Goal: Task Accomplishment & Management: Manage account settings

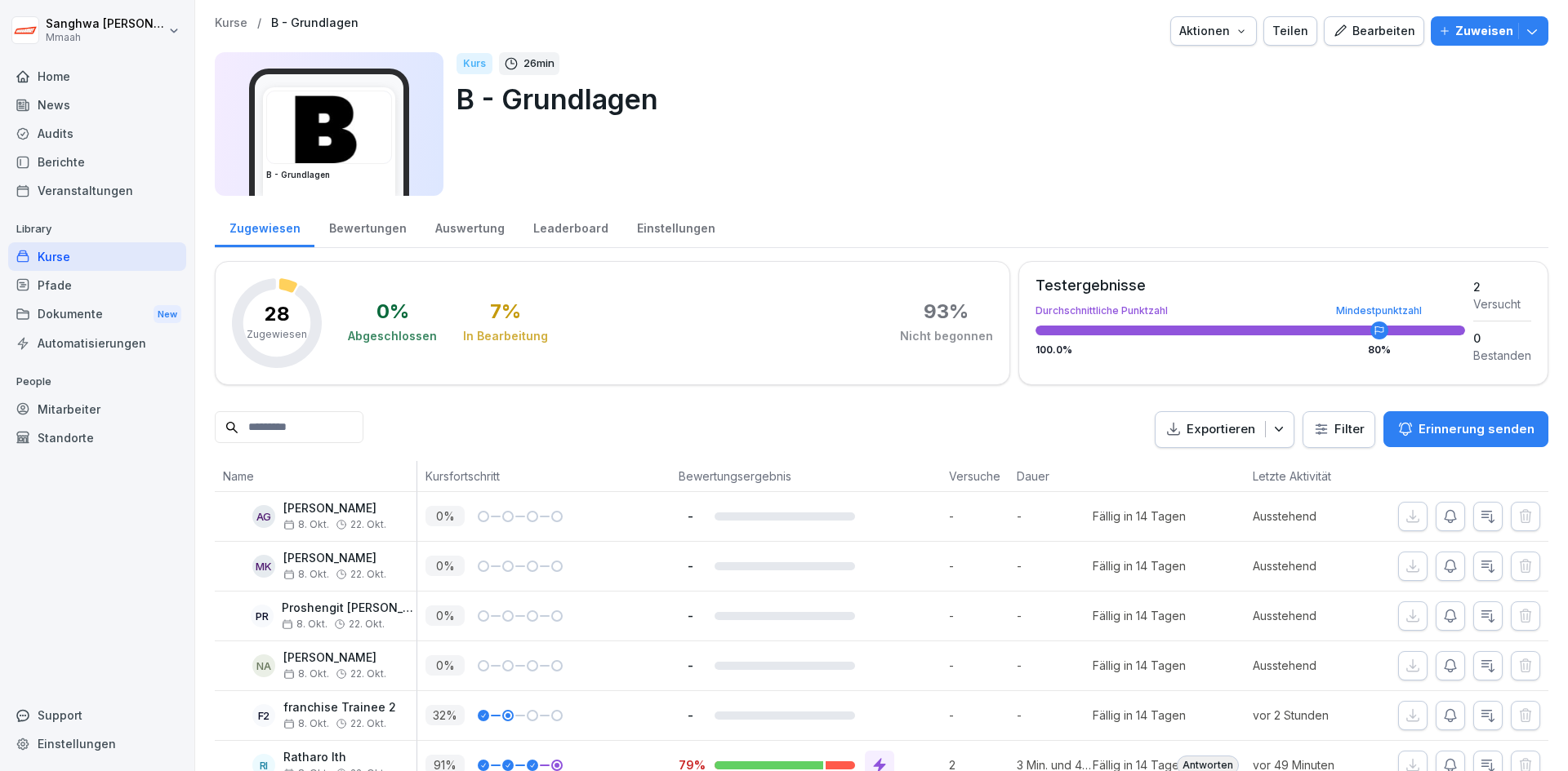
click at [1356, 38] on div "Bearbeiten" at bounding box center [1374, 31] width 83 height 18
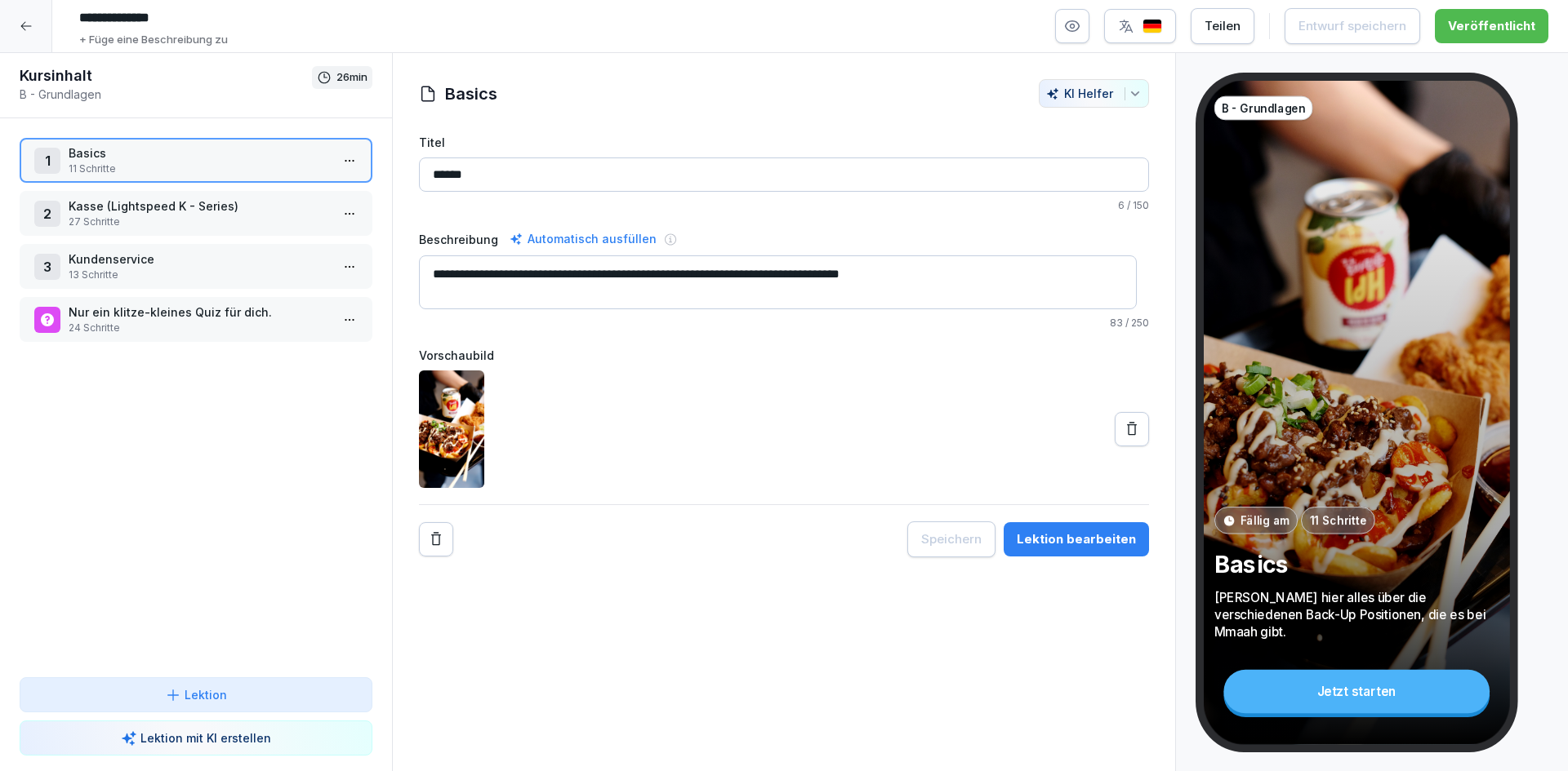
click at [1086, 29] on button "button" at bounding box center [1072, 26] width 34 height 34
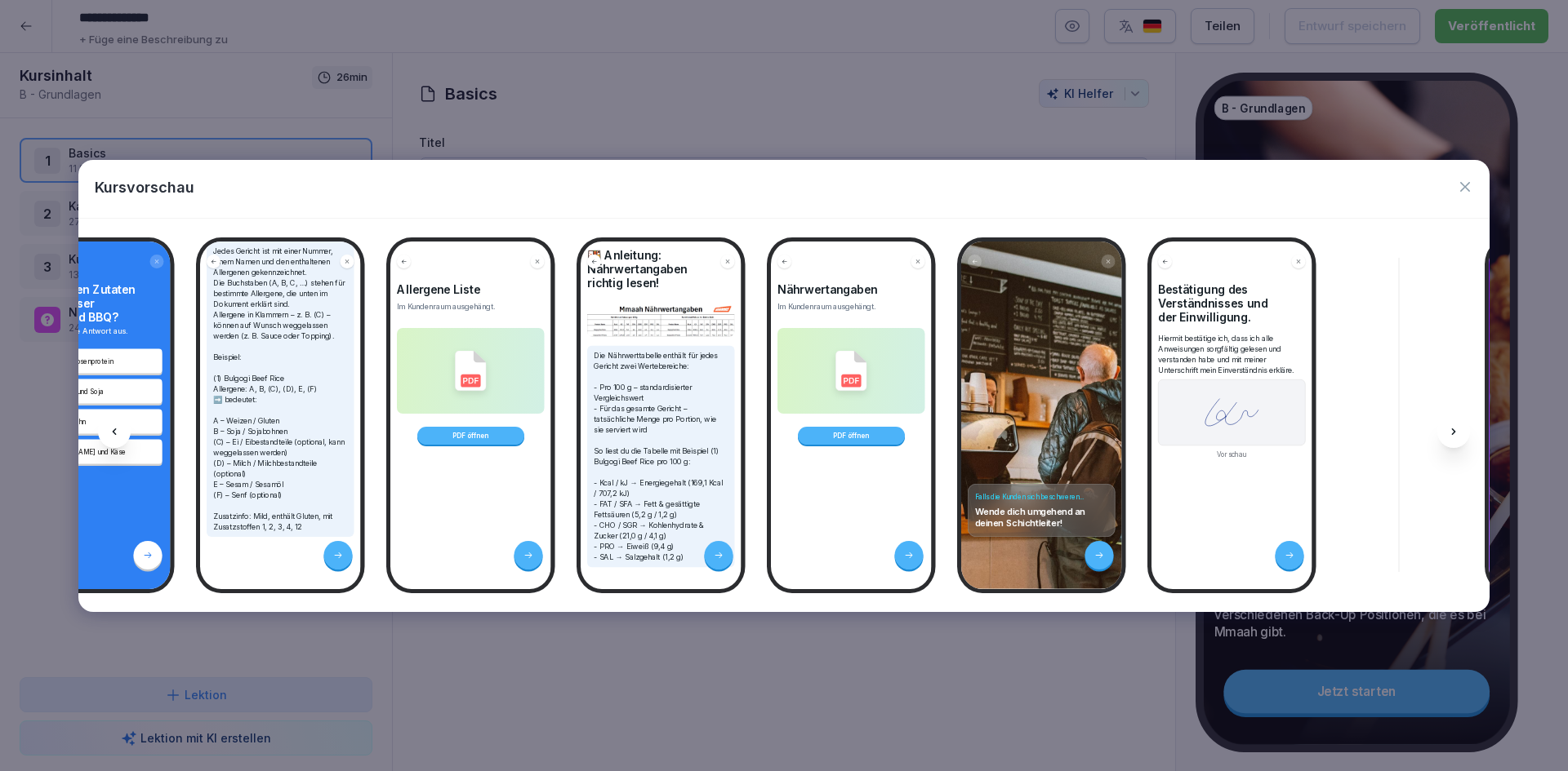
scroll to position [151, 0]
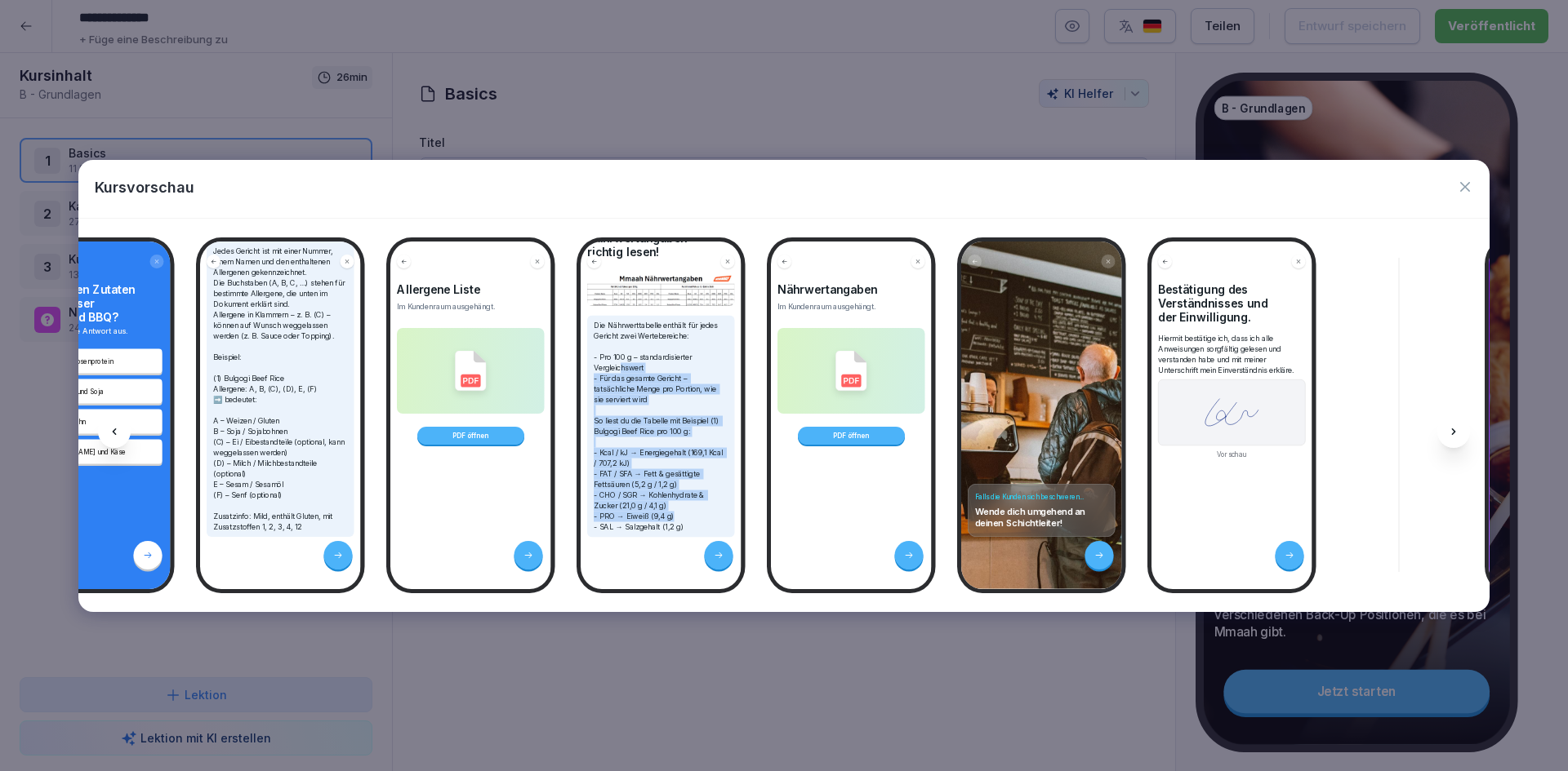
drag, startPoint x: 620, startPoint y: 349, endPoint x: 697, endPoint y: 499, distance: 168.6
click at [697, 499] on p "Die Nährwerttabelle enthält für jedes Gericht zwei Wertebereiche: - Pro 100 g –…" at bounding box center [661, 426] width 135 height 212
click at [698, 501] on p "Die Nährwerttabelle enthält für jedes Gericht zwei Wertebereiche: - Pro 100 g –…" at bounding box center [661, 426] width 135 height 212
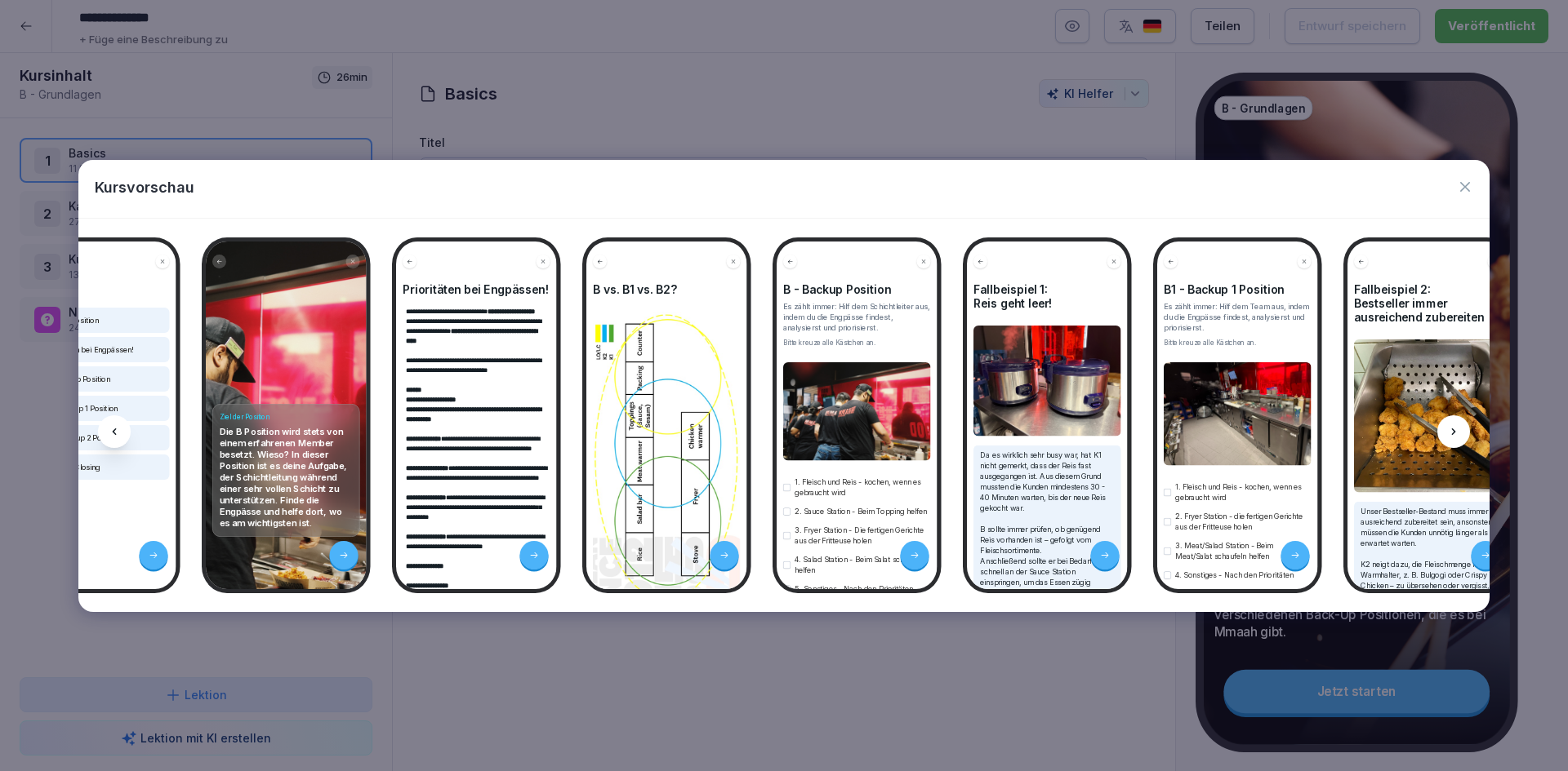
scroll to position [0, 0]
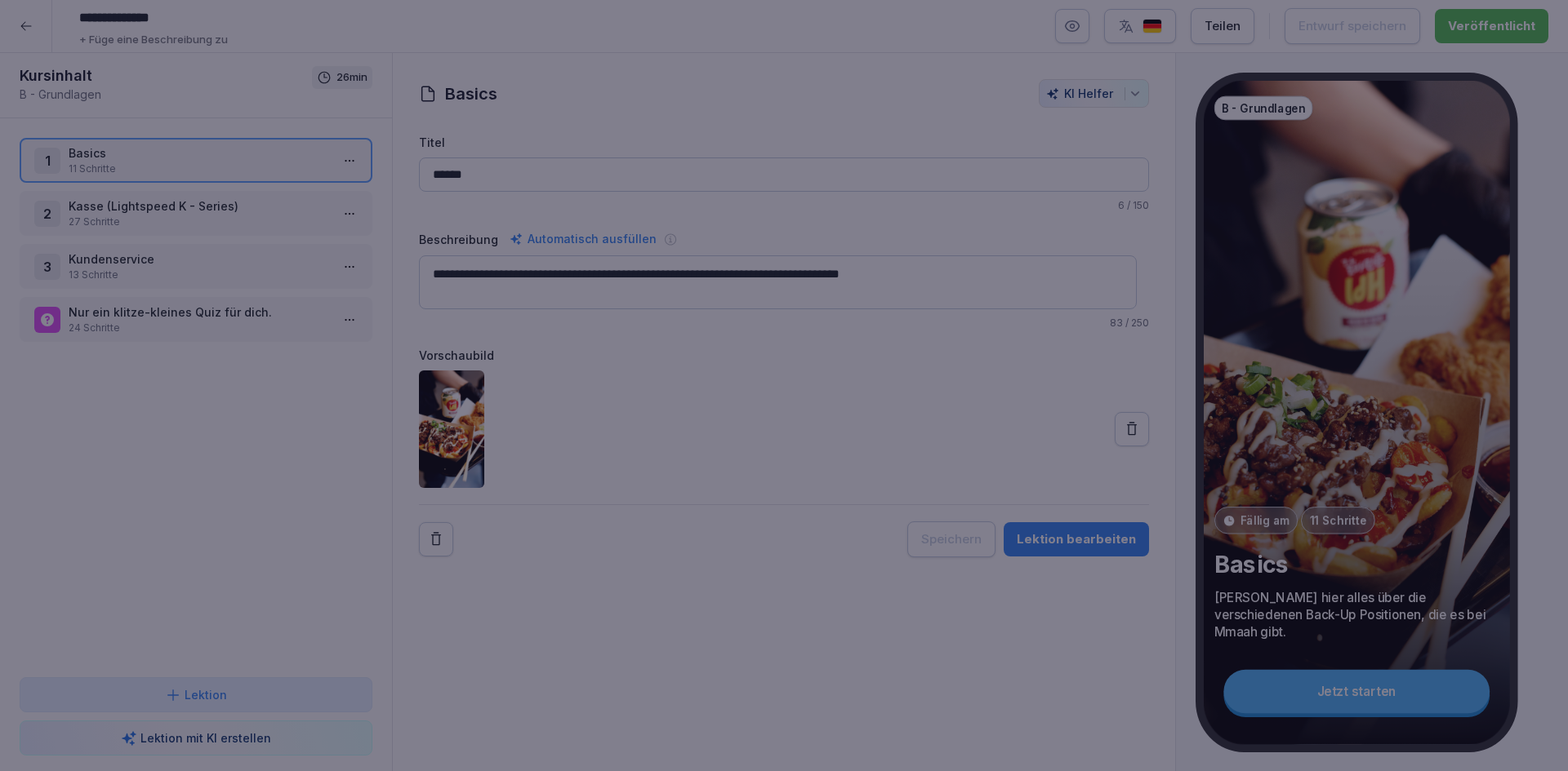
click at [469, 671] on div at bounding box center [784, 385] width 1568 height 771
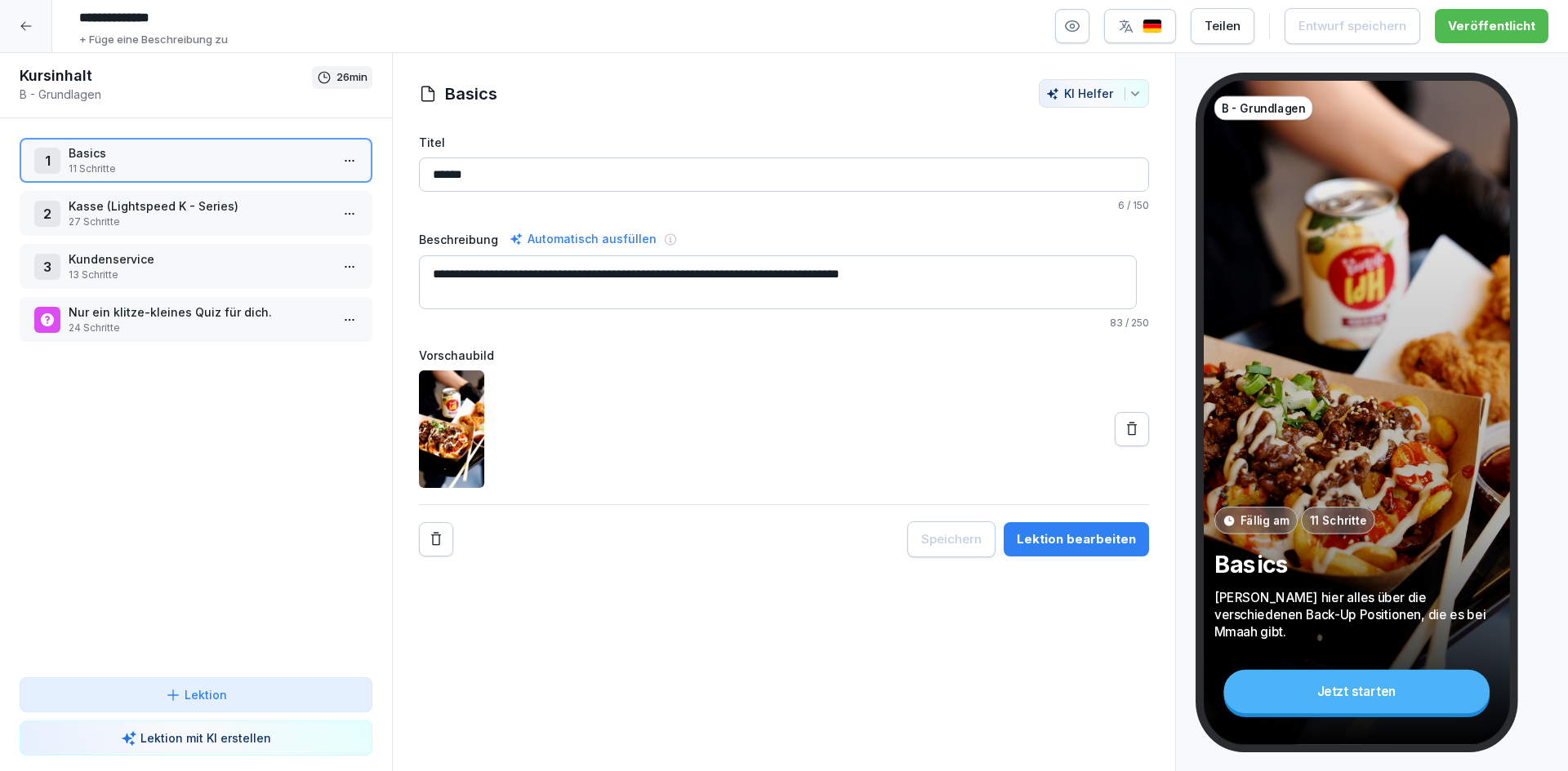
click at [218, 226] on p "27 Schritte" at bounding box center [199, 222] width 261 height 14
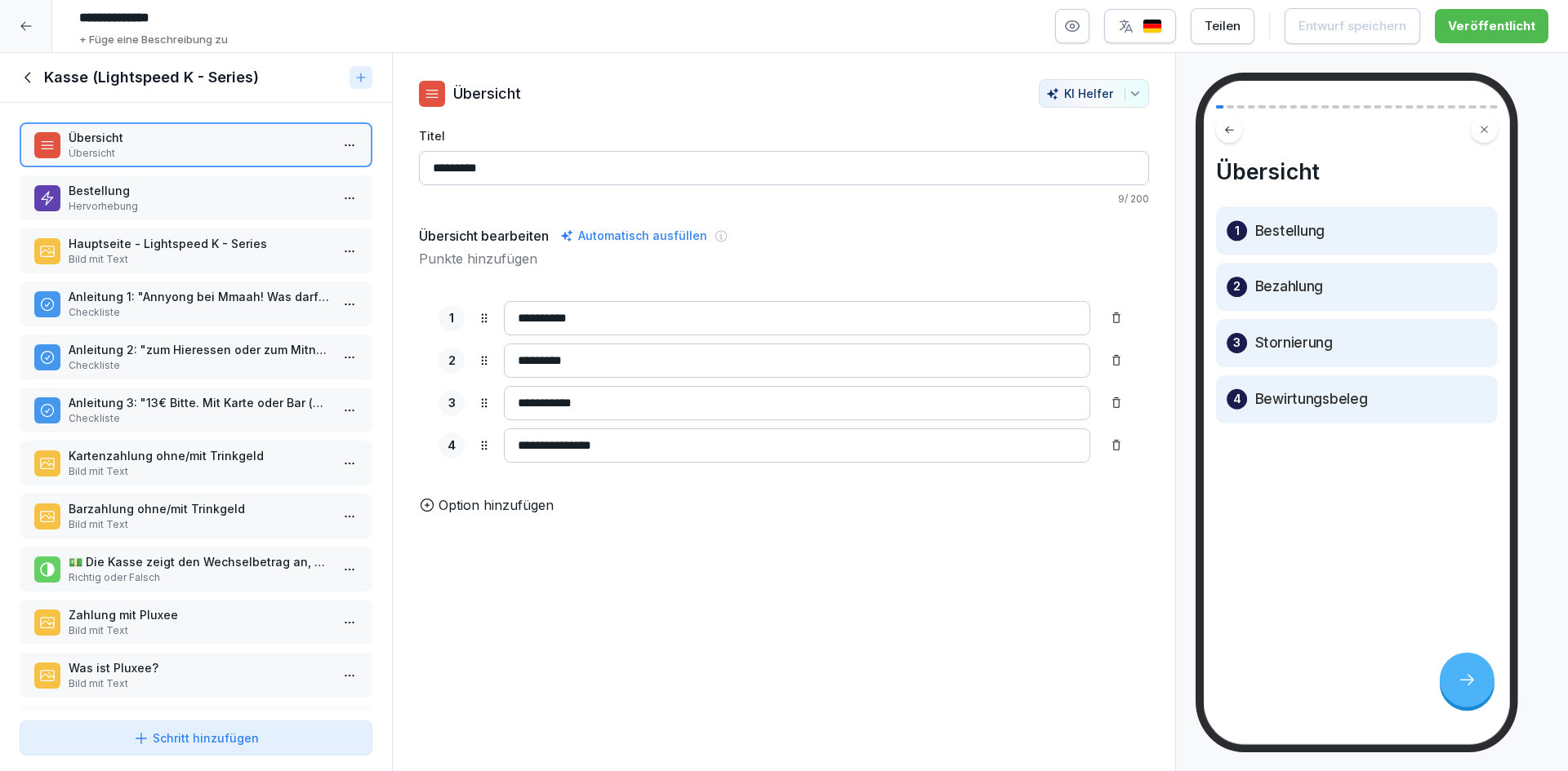
click at [39, 84] on div "Kasse (Lightspeed K - Series)" at bounding box center [181, 77] width 323 height 20
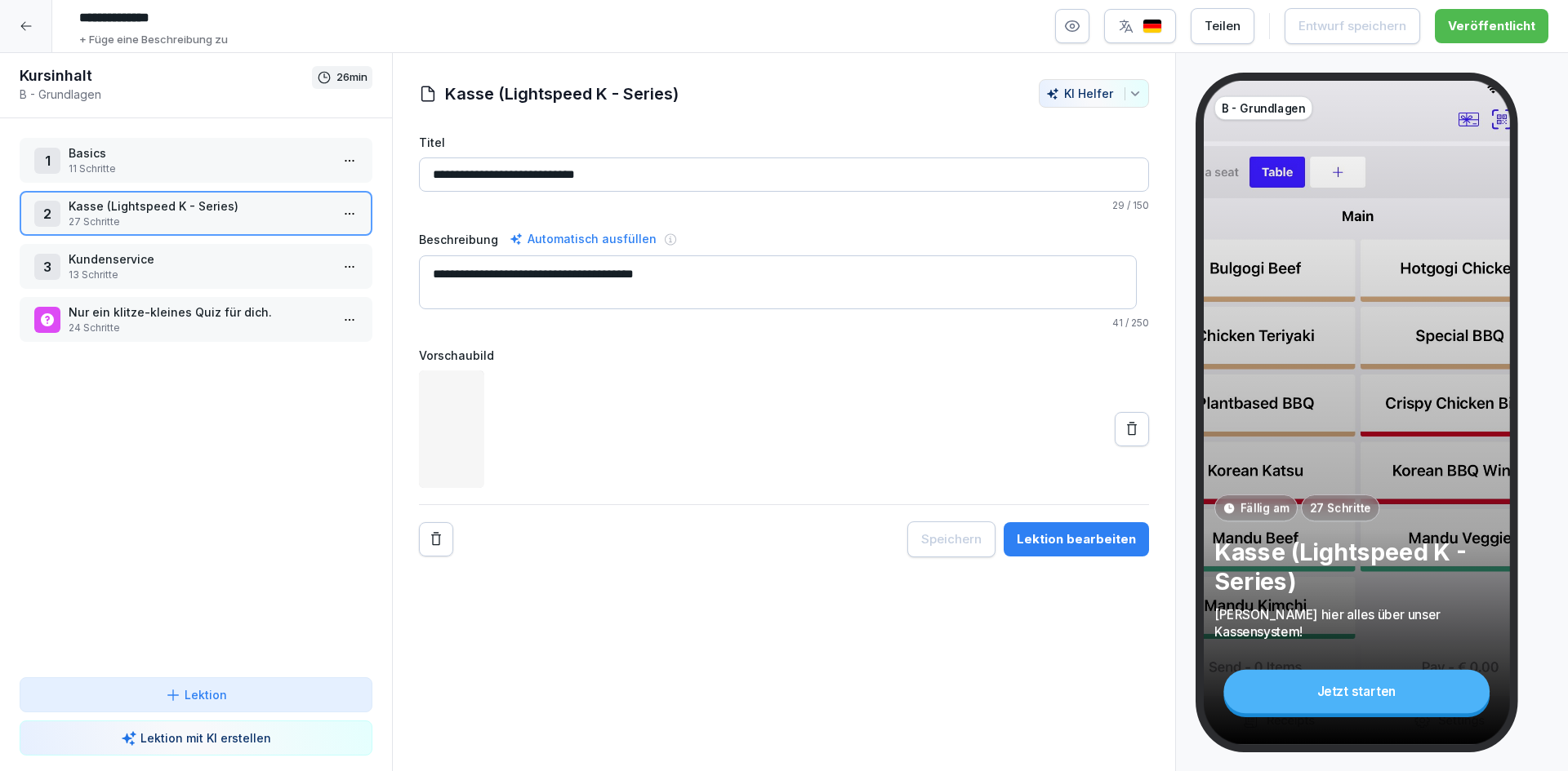
click at [179, 268] on p "13 Schritte" at bounding box center [199, 275] width 261 height 14
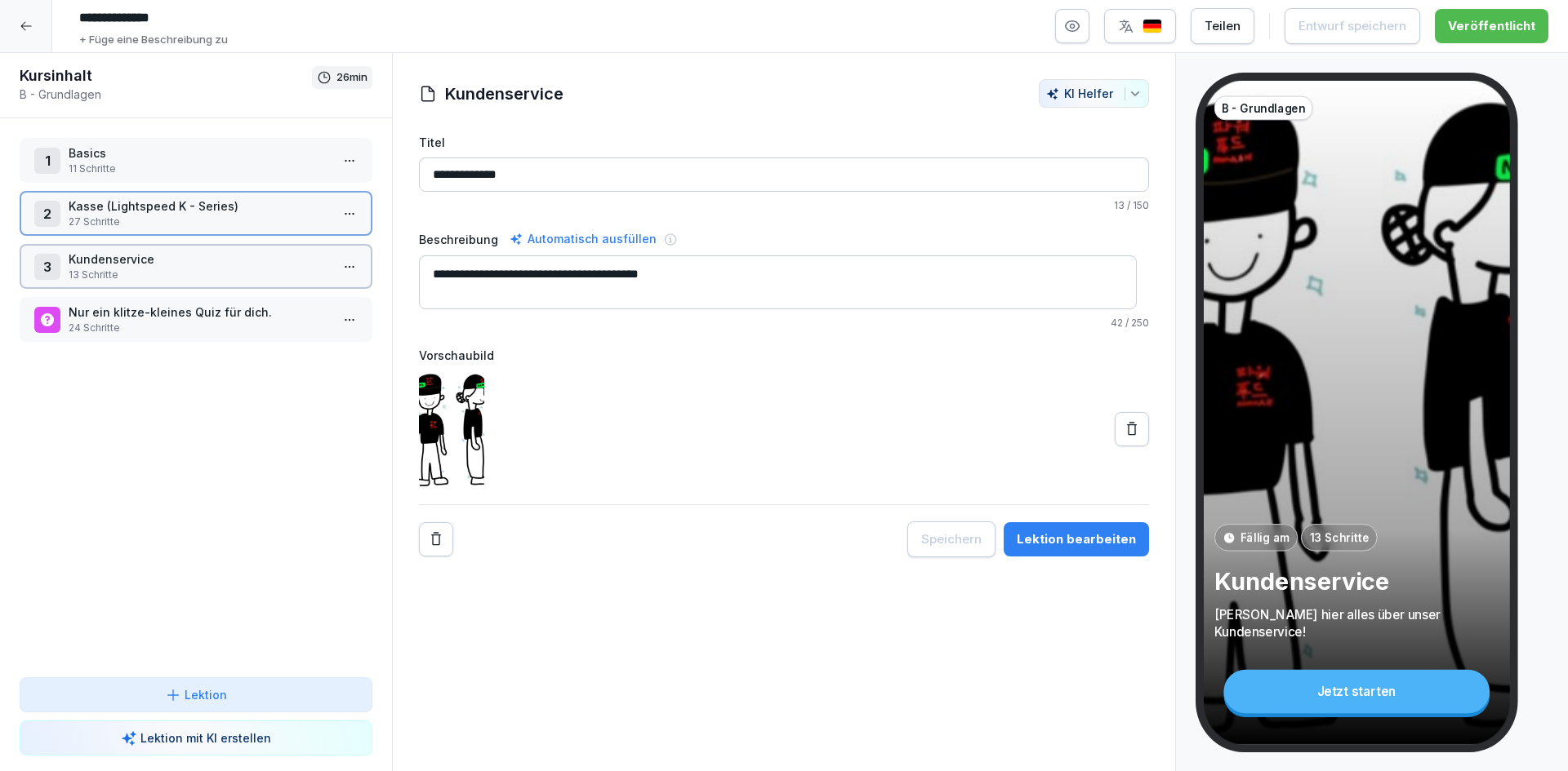
click at [179, 268] on p "13 Schritte" at bounding box center [199, 275] width 261 height 14
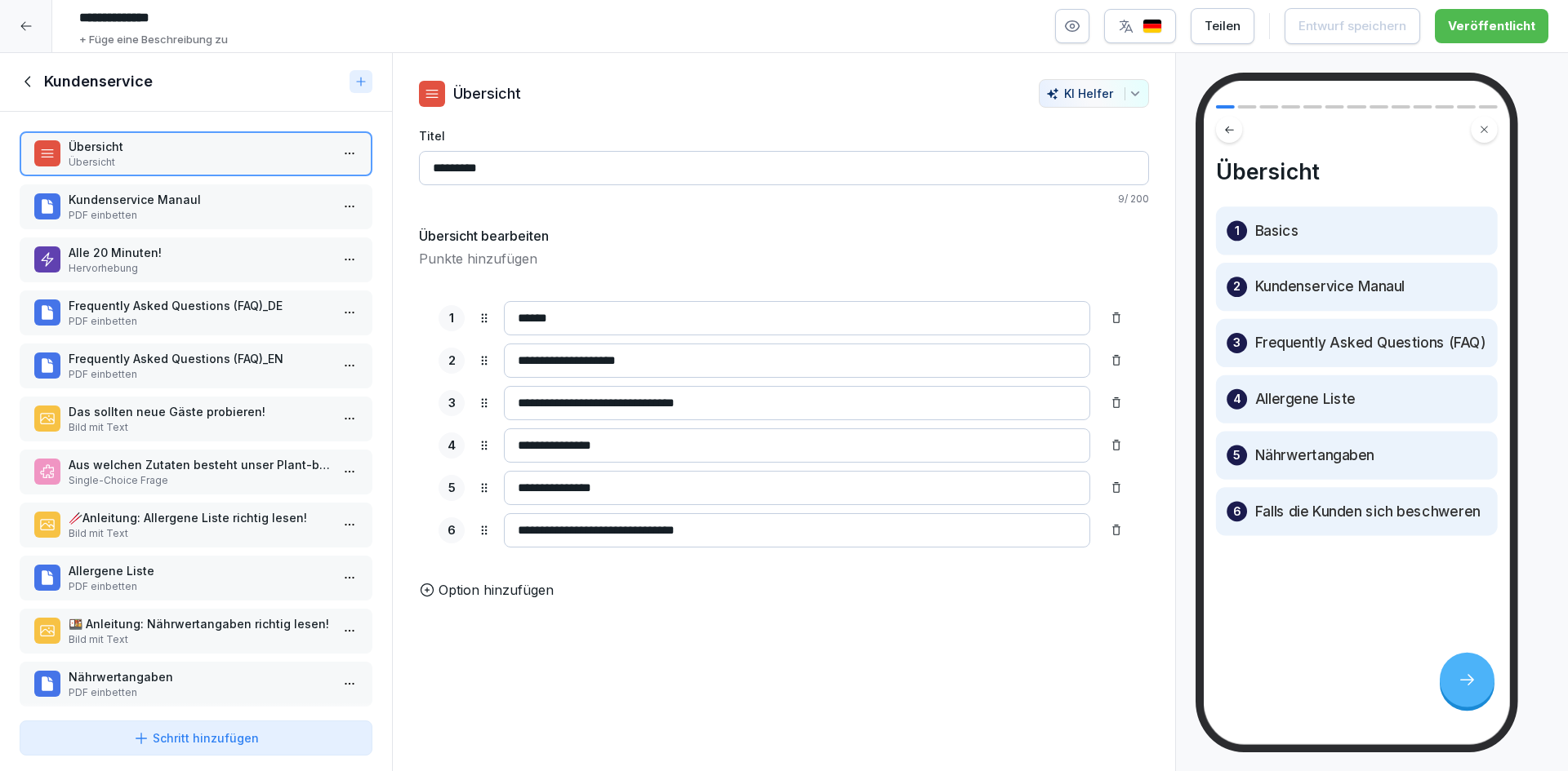
click at [216, 417] on p "Das sollten neue Gäste probieren!" at bounding box center [199, 411] width 261 height 17
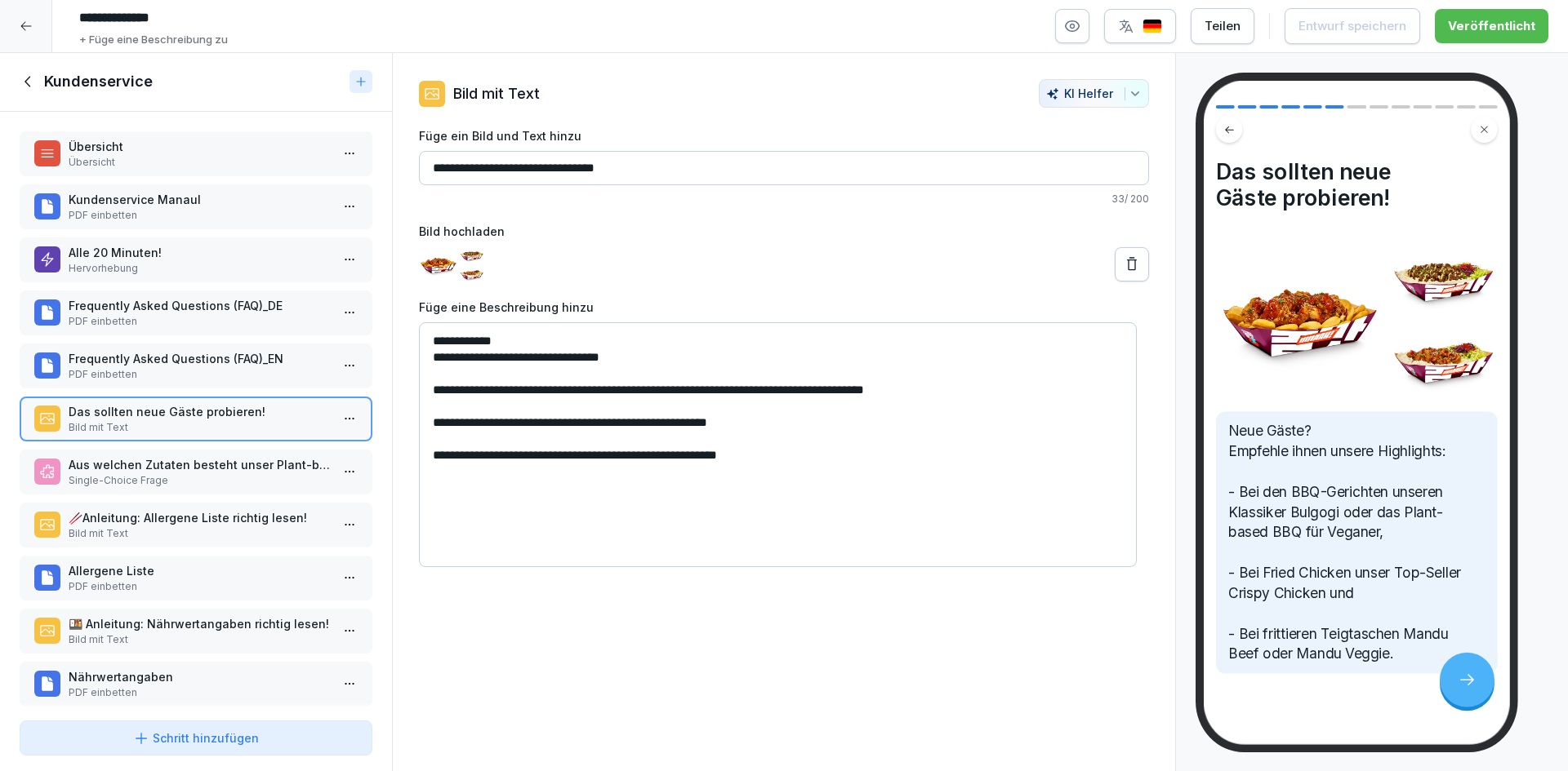
click at [22, 91] on icon at bounding box center [29, 82] width 18 height 18
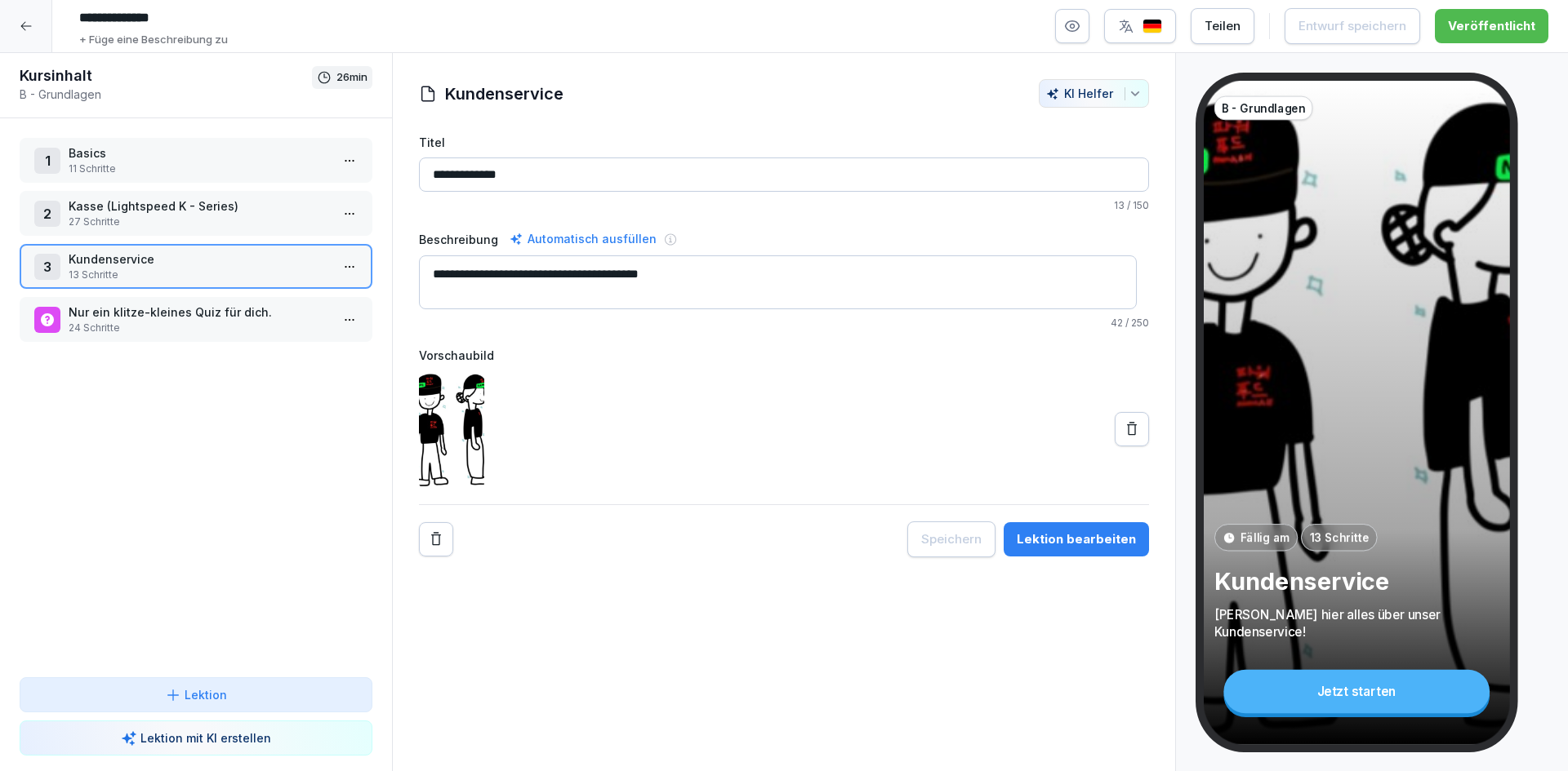
click at [256, 223] on p "27 Schritte" at bounding box center [199, 222] width 261 height 14
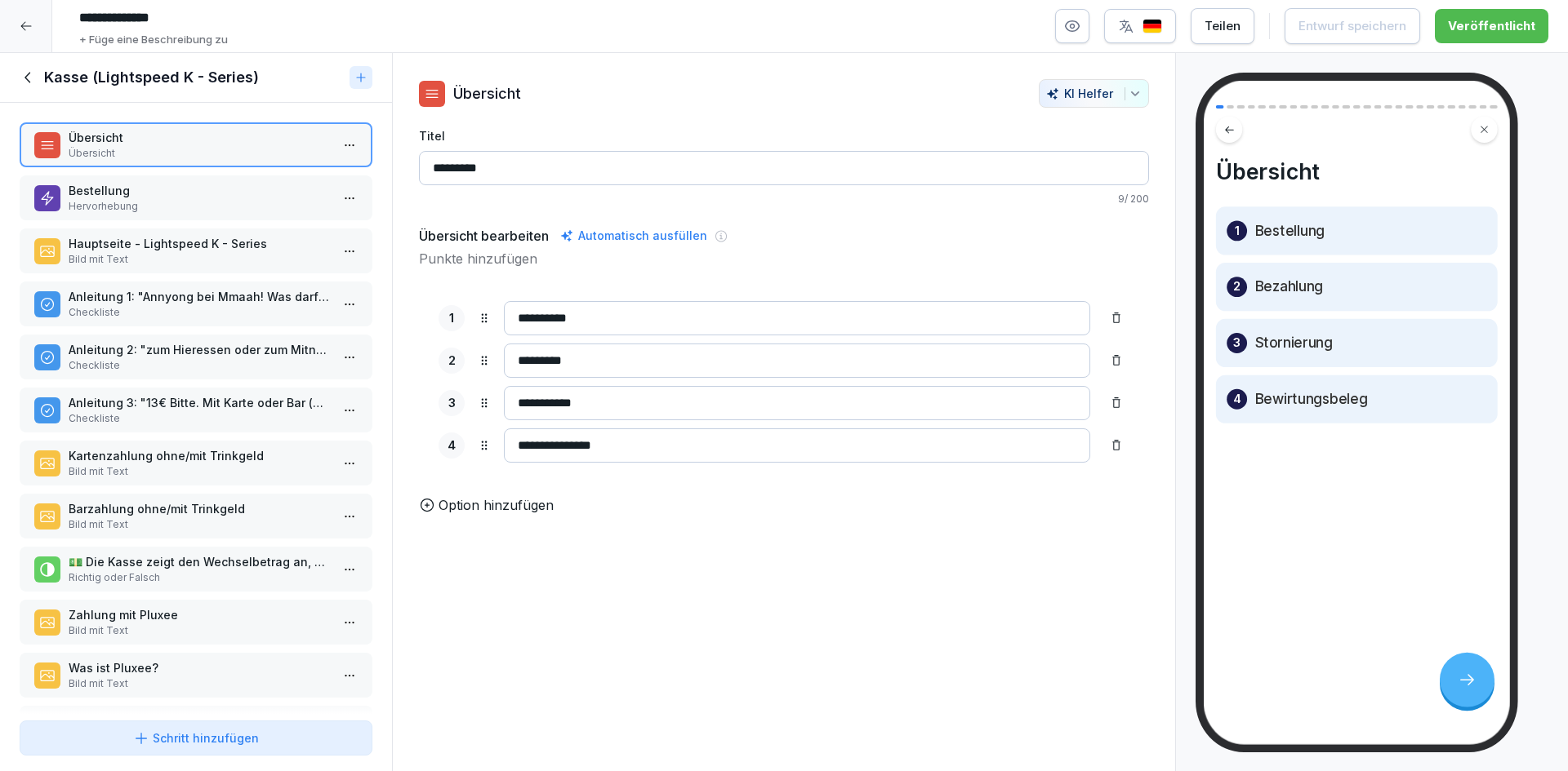
click at [219, 472] on p "Bild mit Text" at bounding box center [199, 471] width 261 height 14
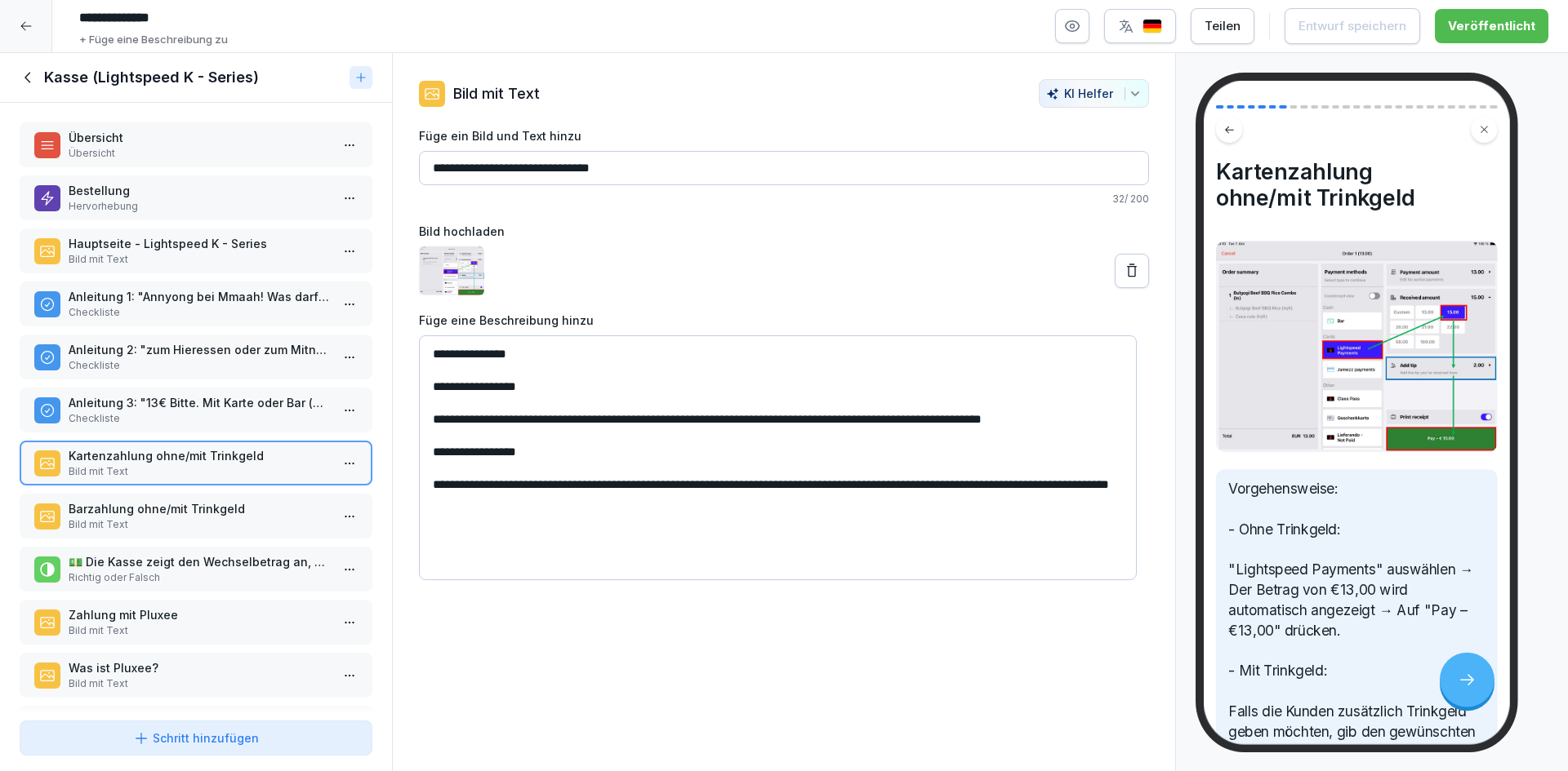
scroll to position [327, 0]
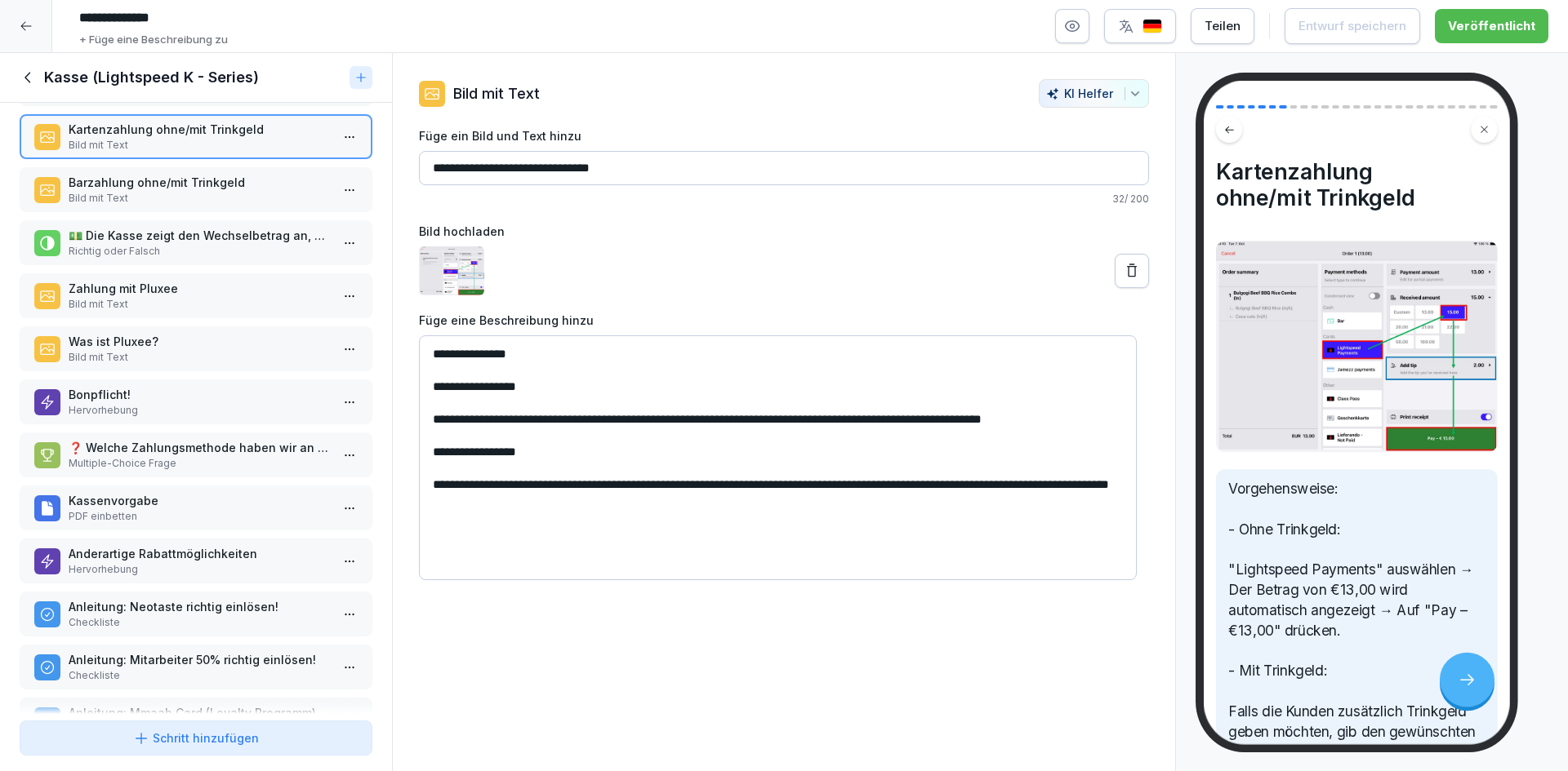
click at [243, 303] on p "Bild mit Text" at bounding box center [199, 304] width 261 height 14
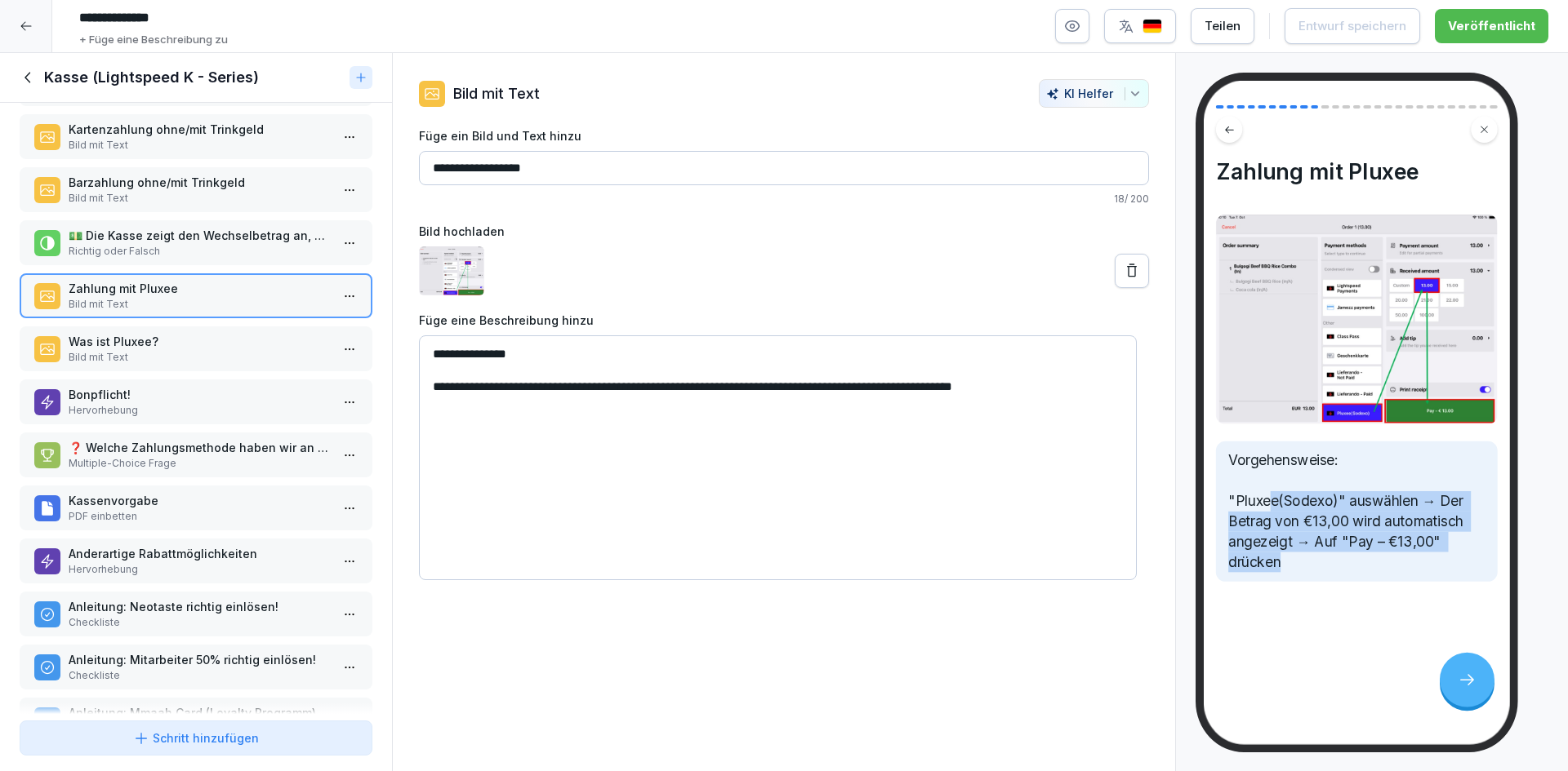
drag, startPoint x: 1357, startPoint y: 554, endPoint x: 1262, endPoint y: 491, distance: 114.0
click at [1263, 491] on p "Vorgehensweise: "Pluxee(Sodexo)" auswählen → Der Betrag von €13,00 wird automat…" at bounding box center [1356, 512] width 257 height 121
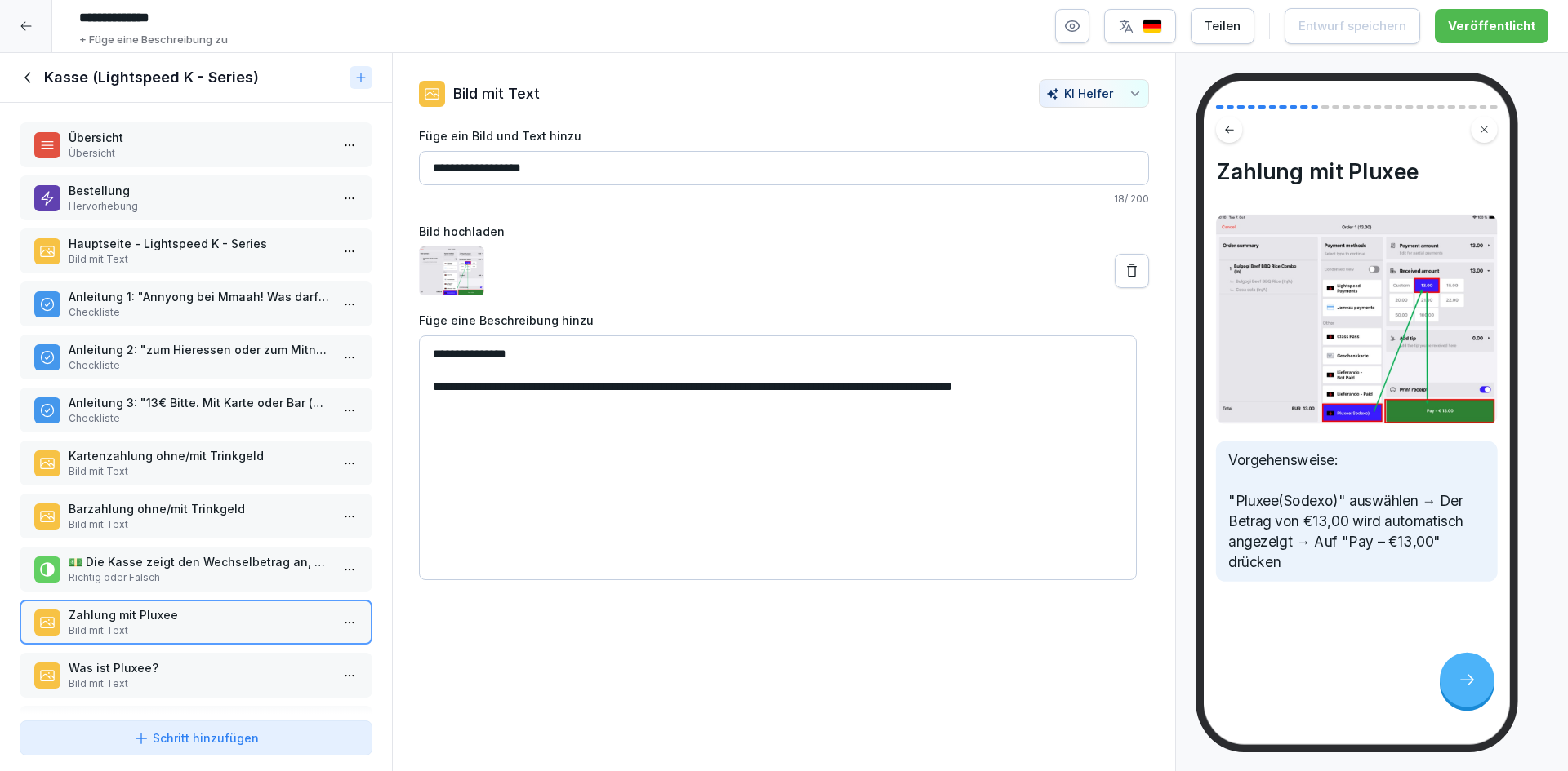
click at [26, 68] on icon at bounding box center [29, 77] width 18 height 18
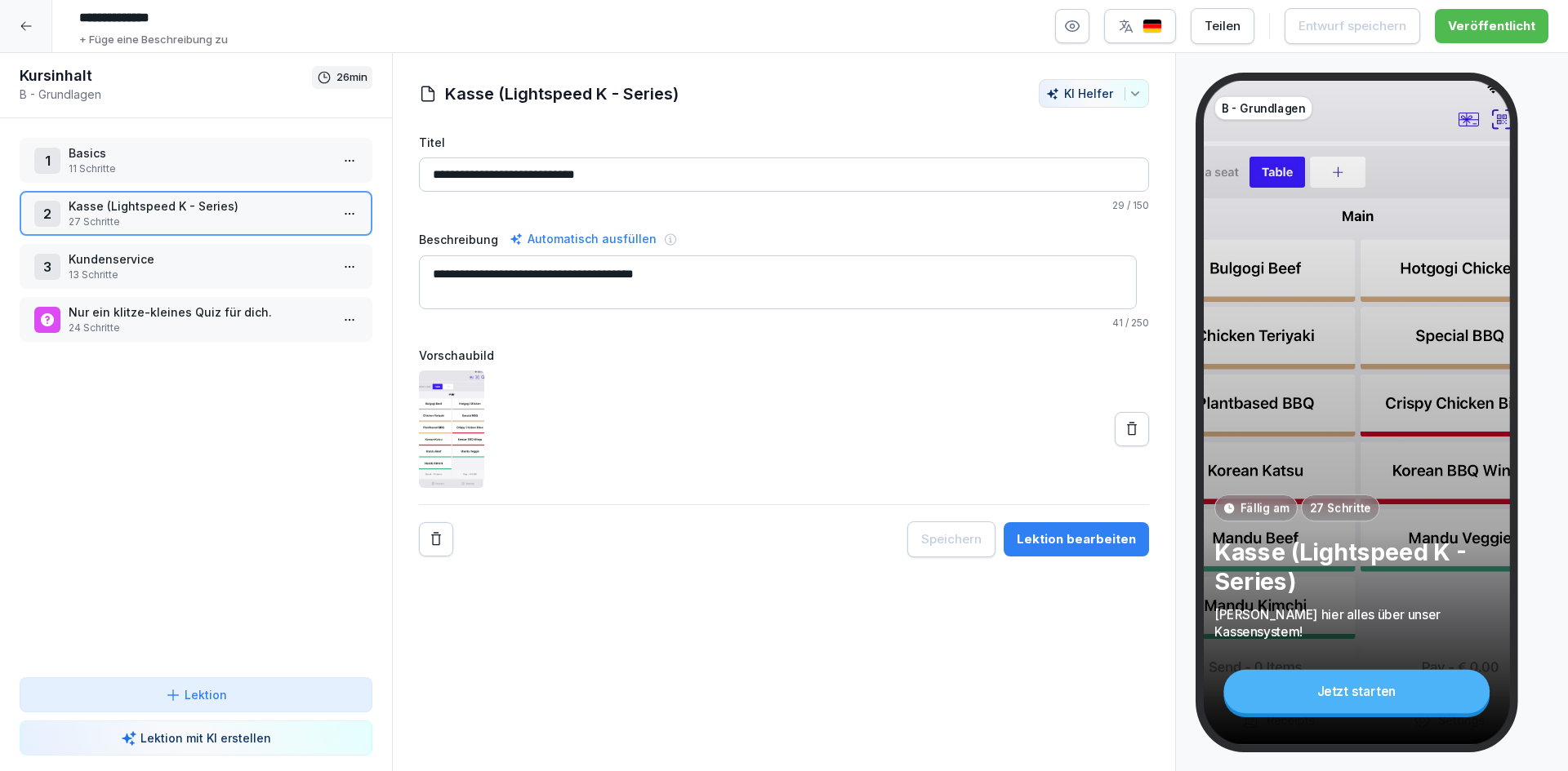
click at [133, 163] on p "11 Schritte" at bounding box center [199, 169] width 261 height 14
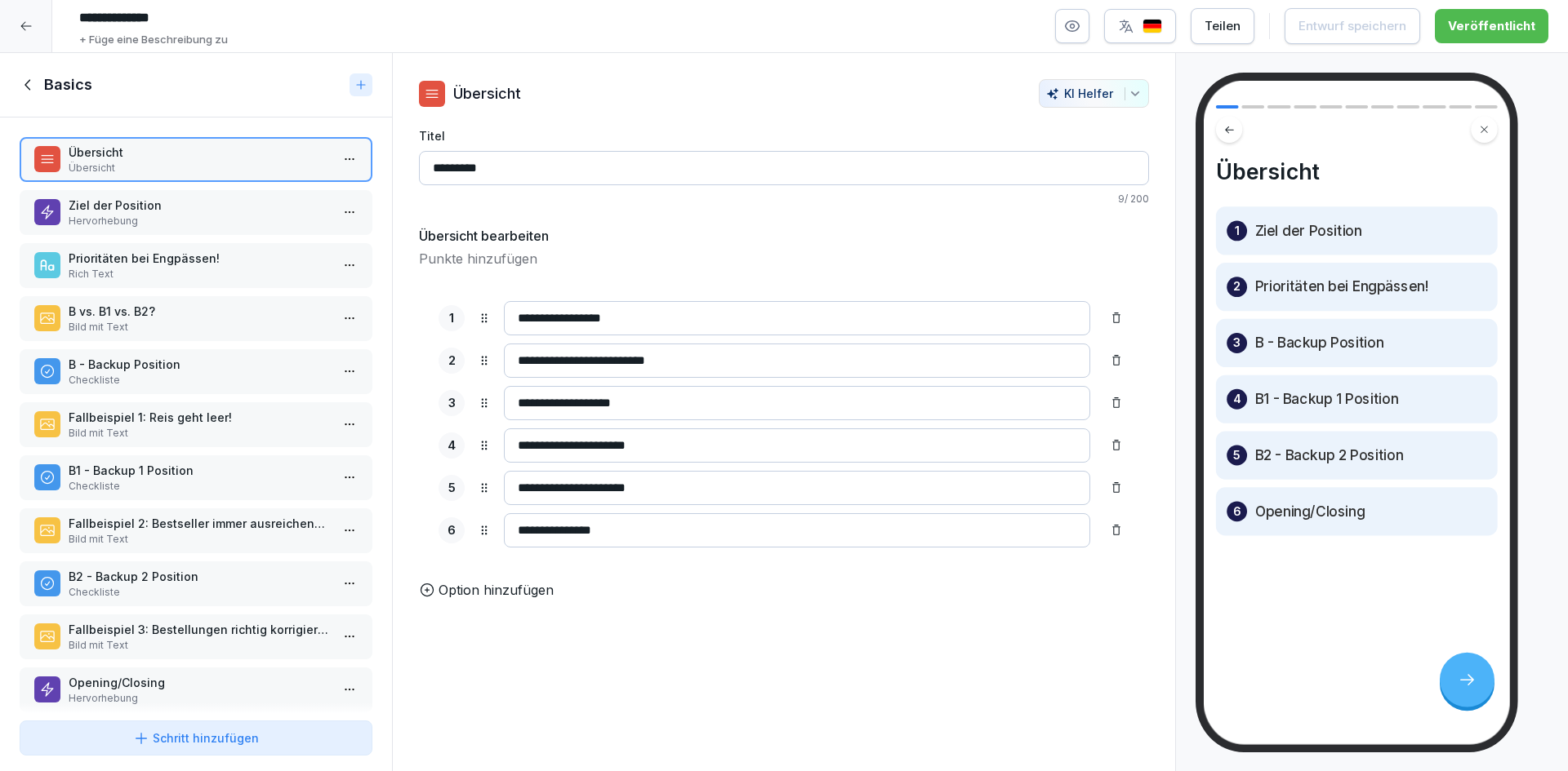
click at [183, 434] on p "Bild mit Text" at bounding box center [199, 433] width 261 height 14
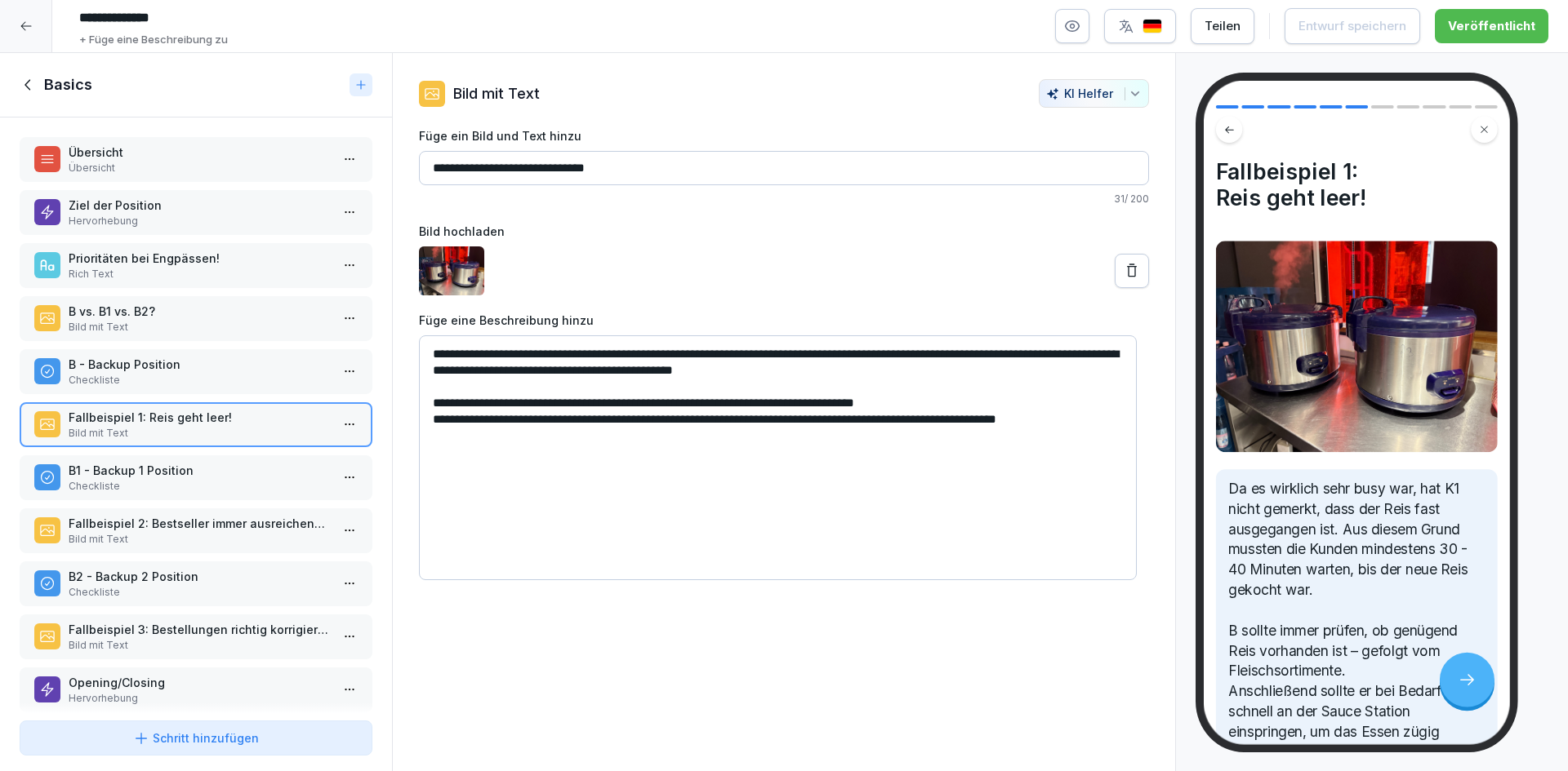
scroll to position [133, 0]
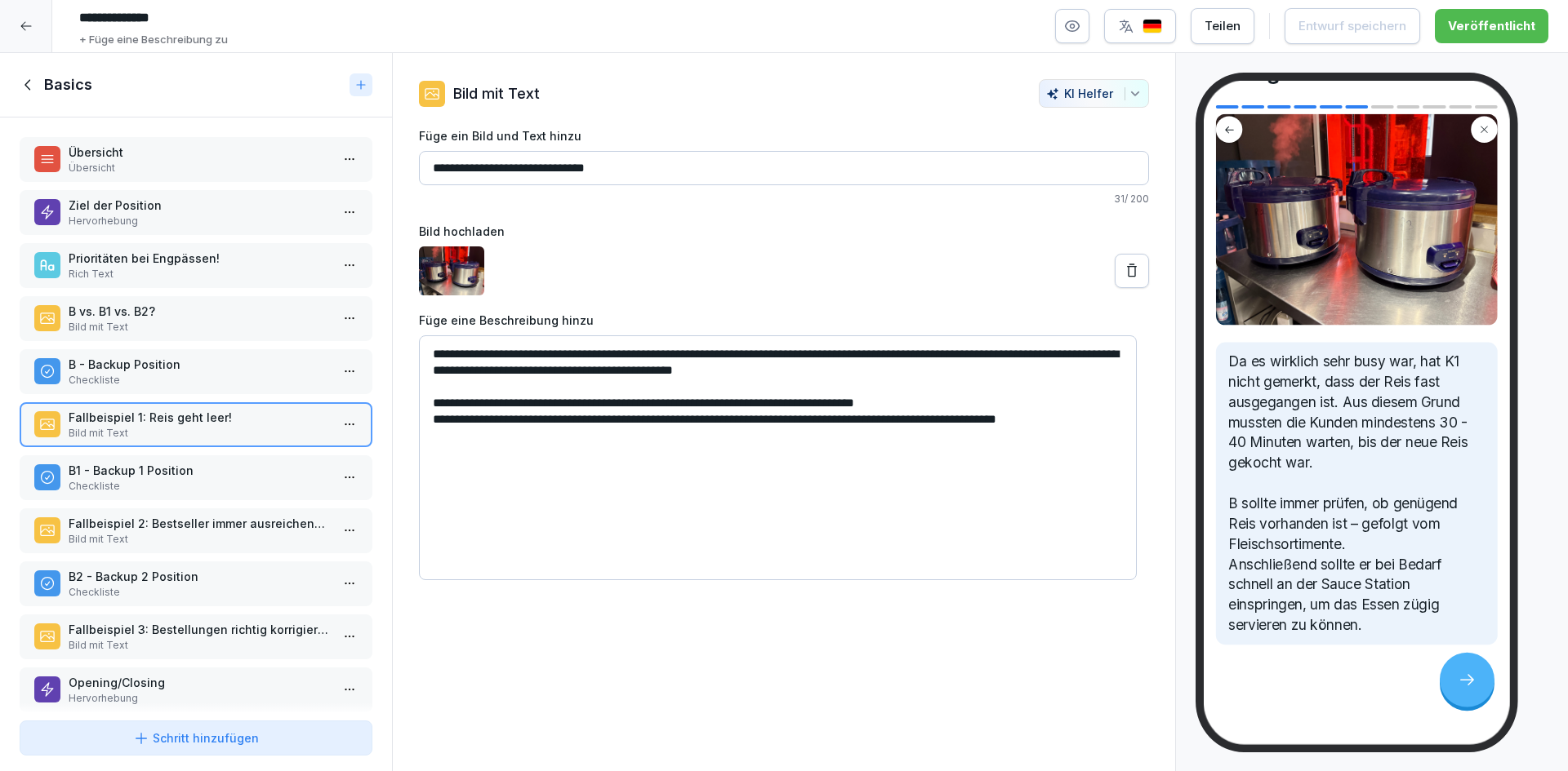
click at [221, 524] on p "Fallbeispiel 2: Bestseller immer ausreichend zubereiten" at bounding box center [199, 523] width 261 height 17
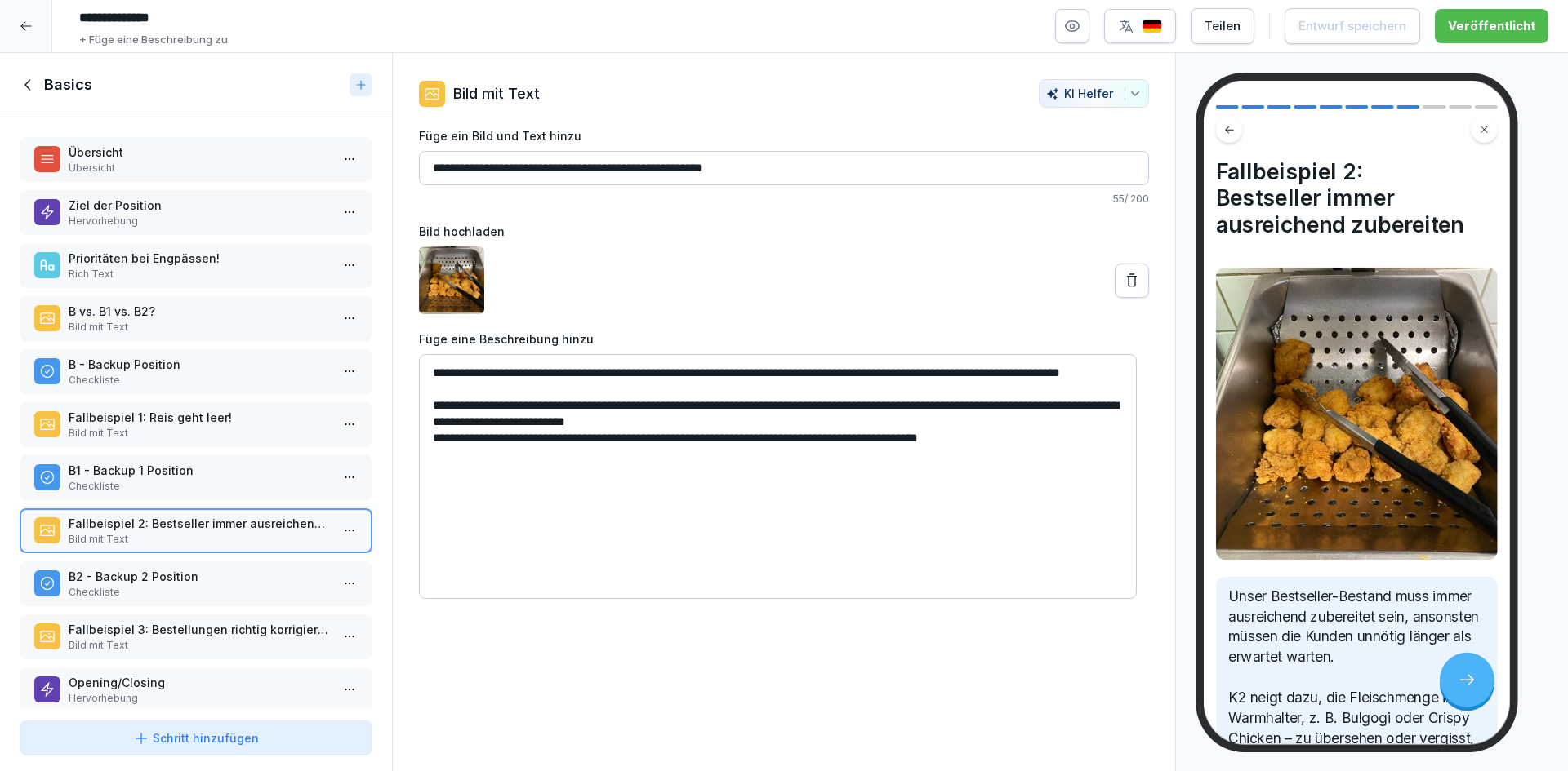
scroll to position [224, 0]
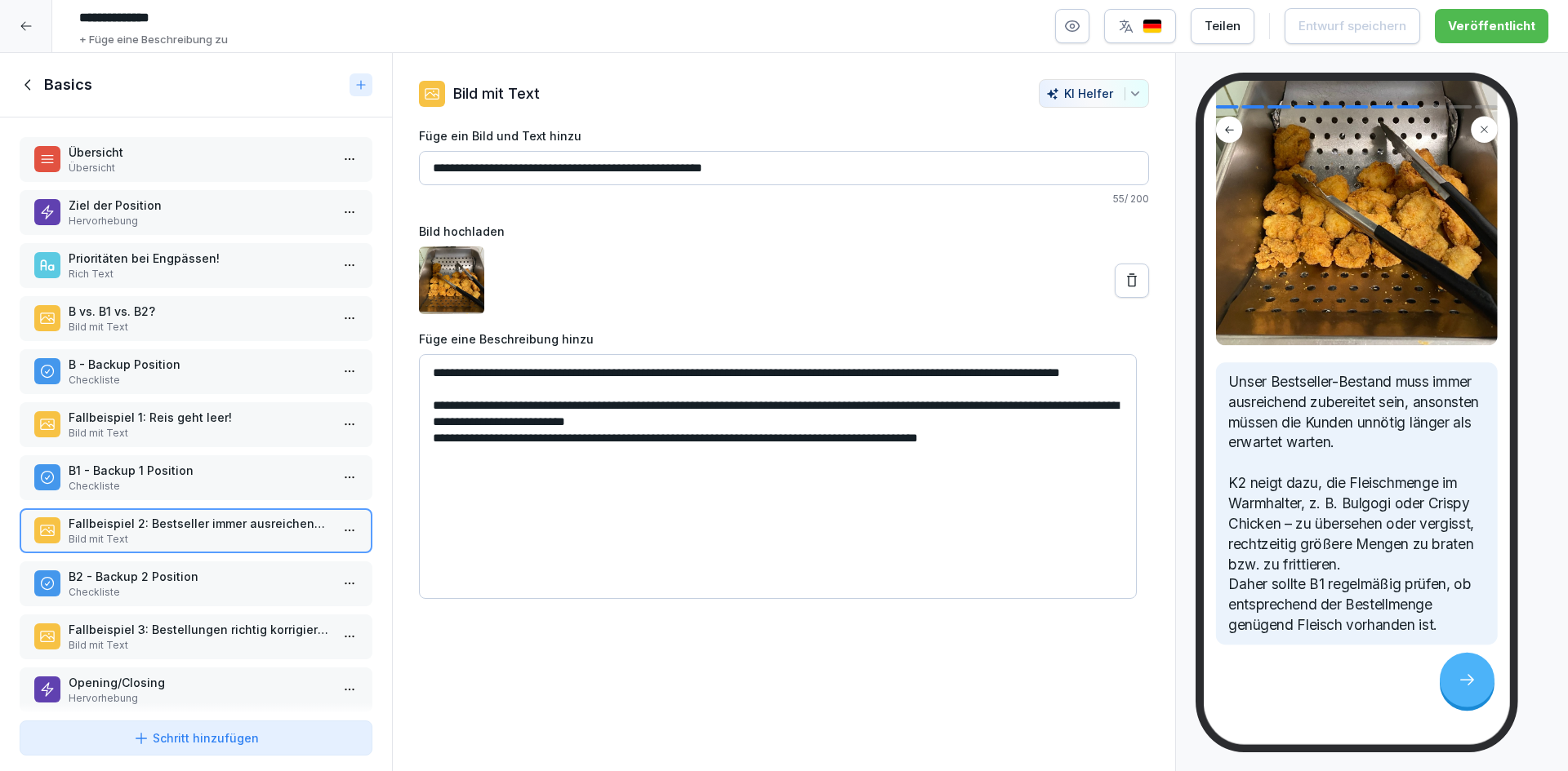
click at [208, 632] on p "Fallbeispiel 3: Bestellungen richtig korrigieren" at bounding box center [199, 629] width 261 height 17
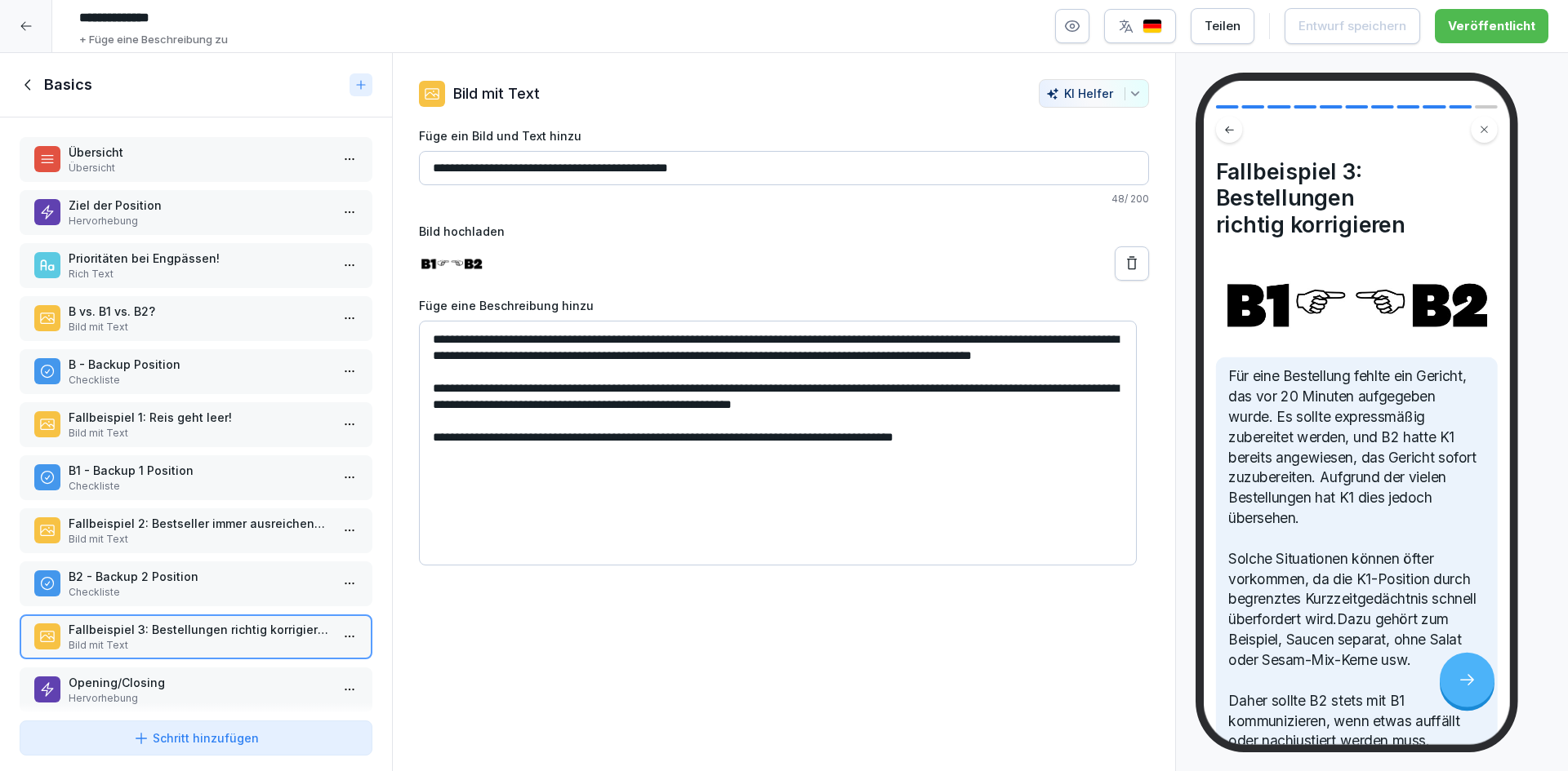
click at [32, 84] on icon at bounding box center [29, 85] width 18 height 18
